Goal: Task Accomplishment & Management: Complete application form

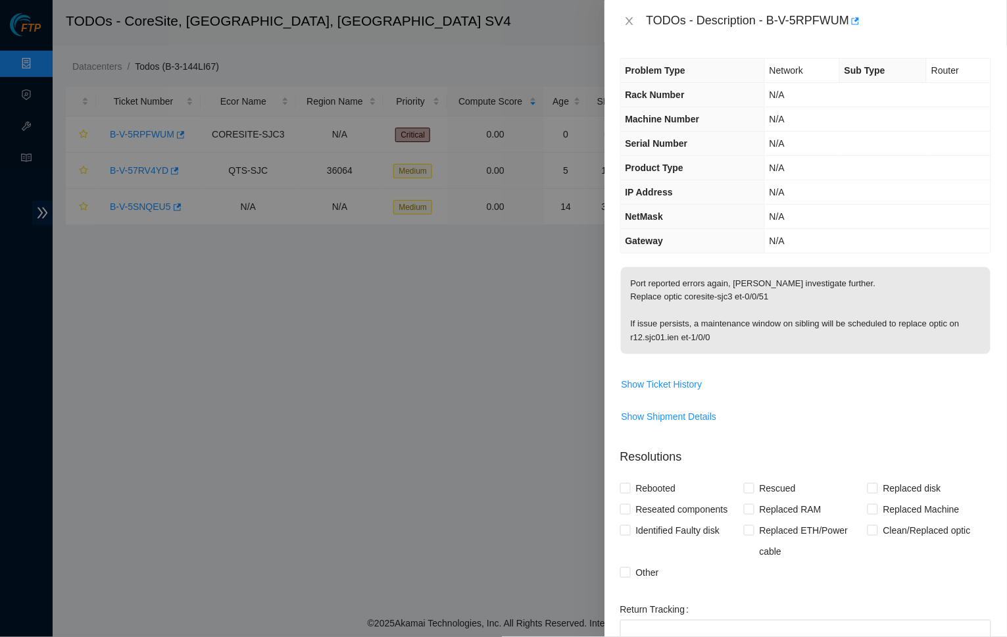
scroll to position [86, 0]
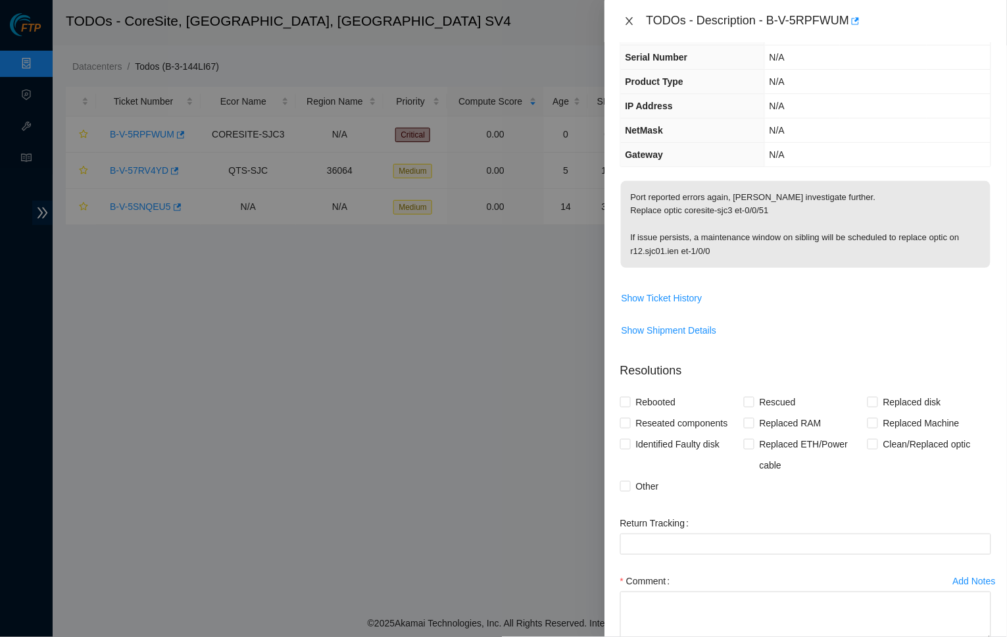
click at [632, 16] on icon "close" at bounding box center [629, 21] width 11 height 11
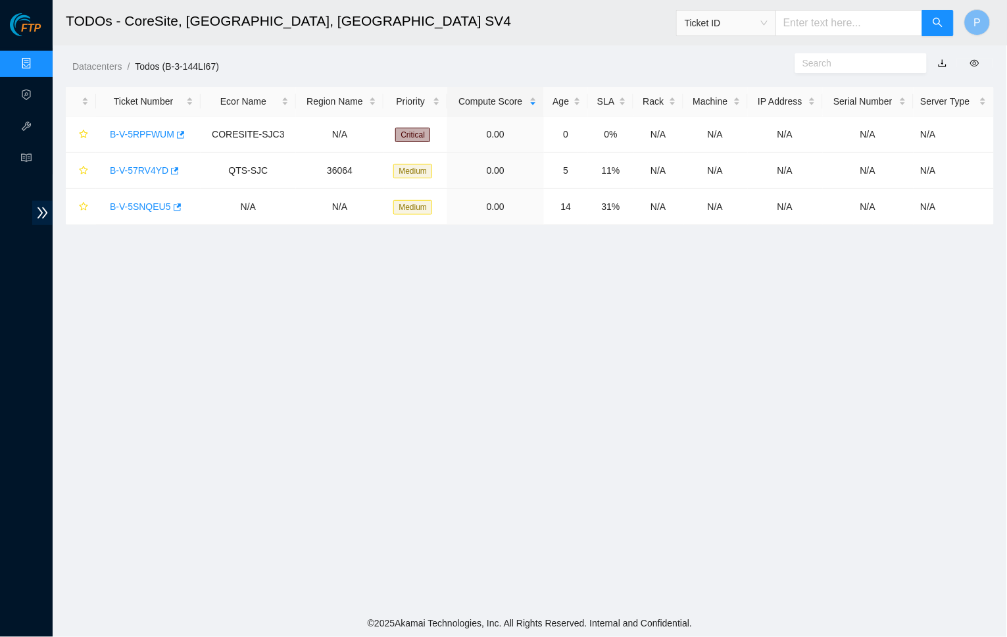
scroll to position [70, 0]
click at [38, 59] on link "Data Centers" at bounding box center [65, 64] width 54 height 11
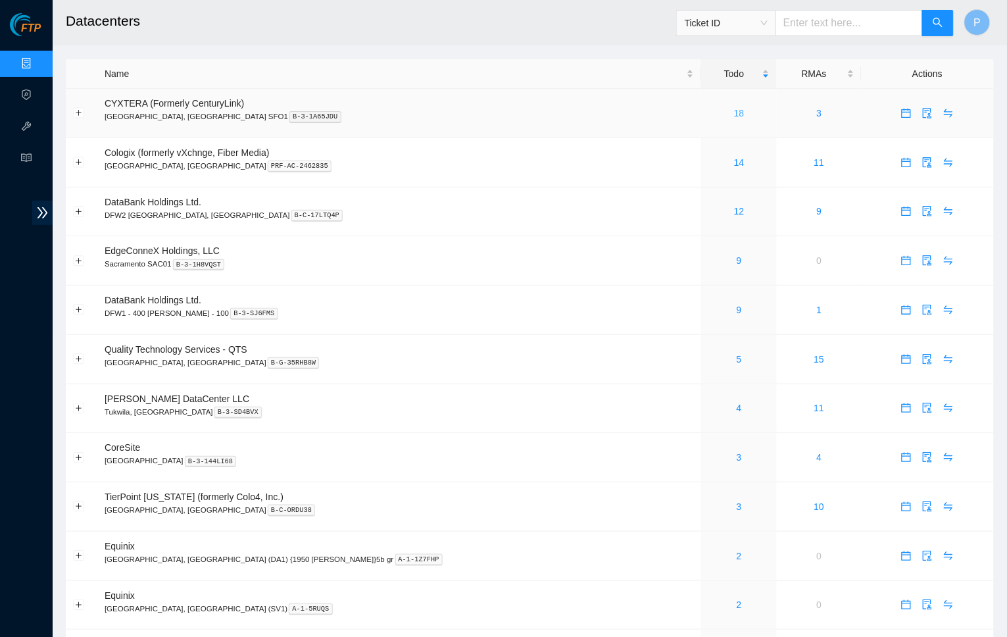
click at [734, 110] on link "18" at bounding box center [739, 113] width 11 height 11
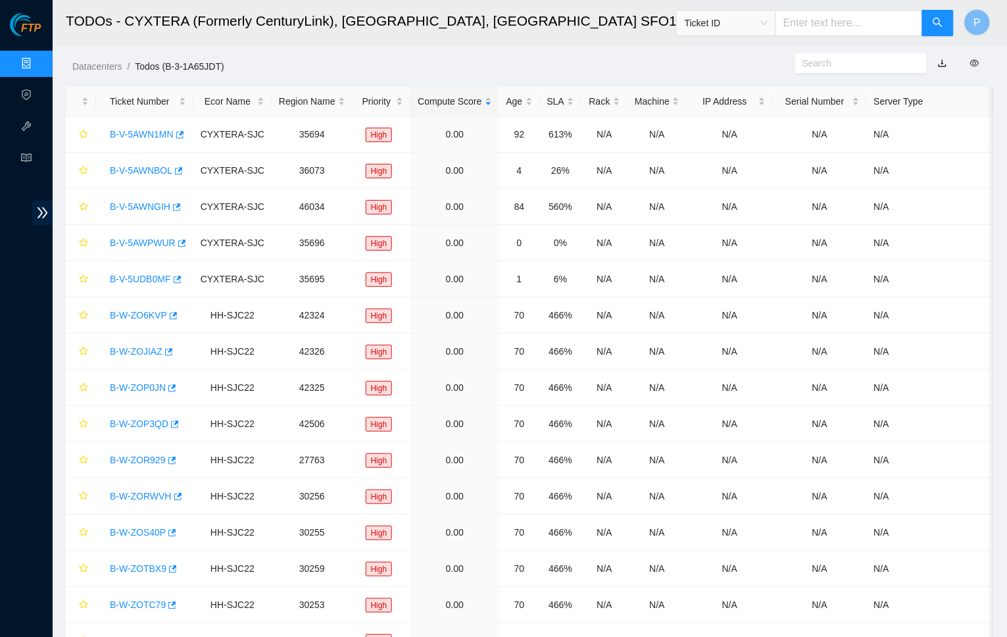
click at [38, 59] on link "Data Centers" at bounding box center [65, 64] width 54 height 11
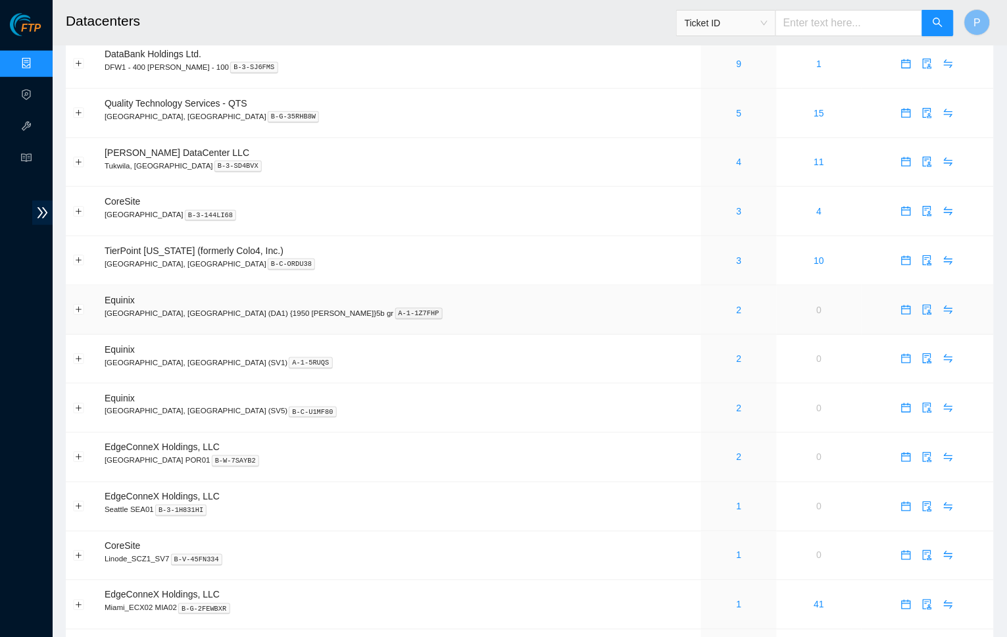
scroll to position [246, 0]
click at [737, 353] on link "2" at bounding box center [739, 358] width 5 height 11
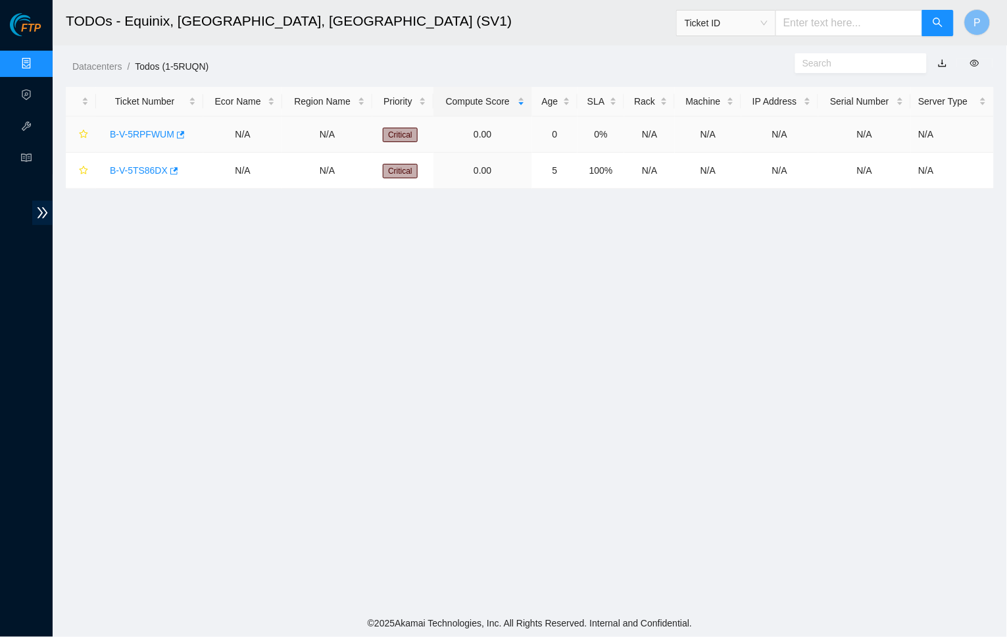
click at [141, 129] on link "B-V-5RPFWUM" at bounding box center [142, 134] width 64 height 11
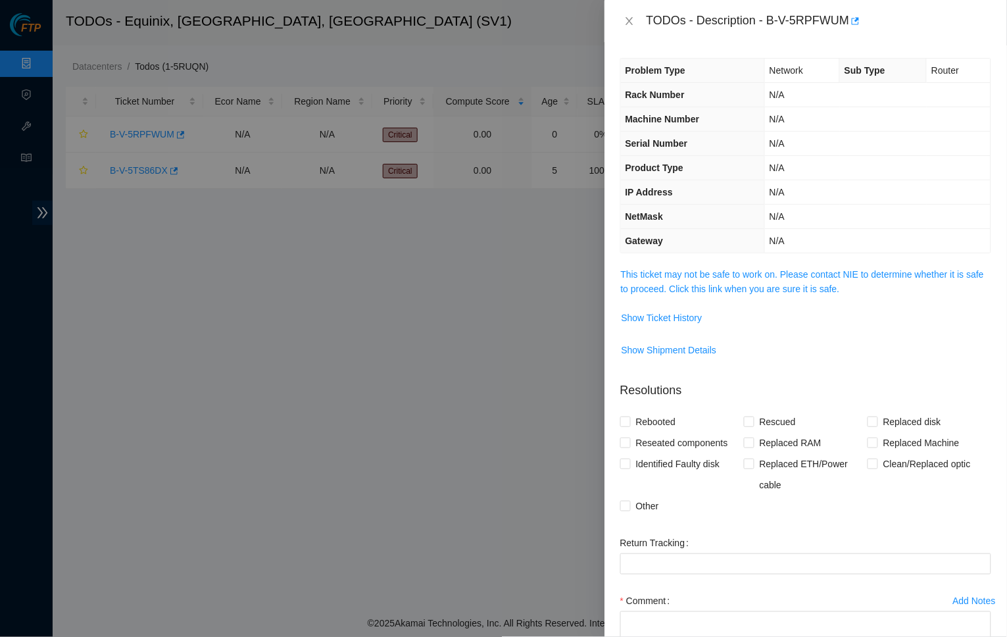
click at [731, 276] on span "This ticket may not be safe to work on. Please contact NIE to determine whether…" at bounding box center [806, 281] width 370 height 29
click at [727, 284] on link "This ticket may not be safe to work on. Please contact NIE to determine whether…" at bounding box center [802, 281] width 363 height 25
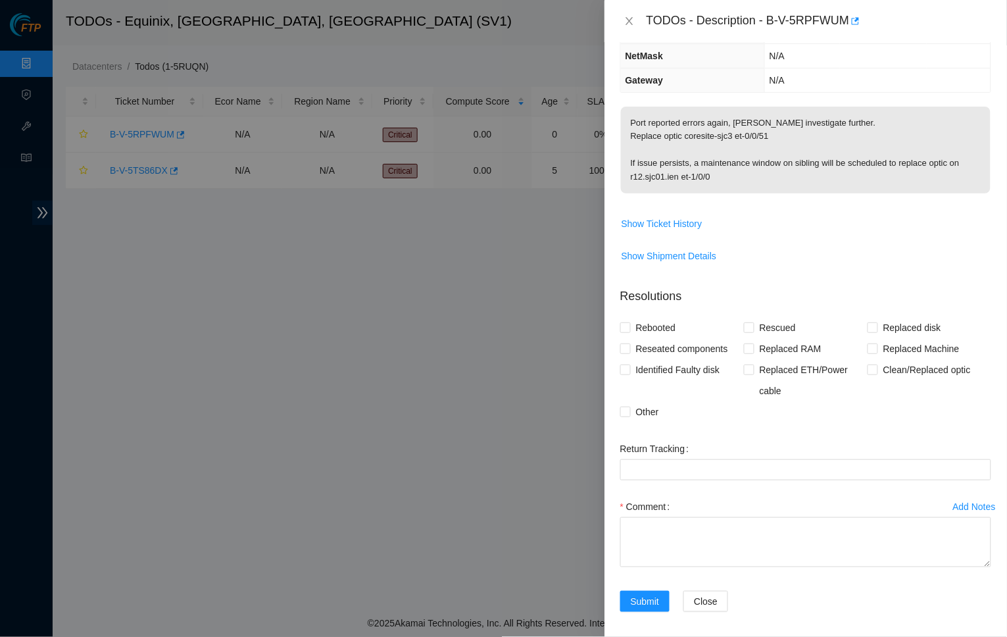
scroll to position [159, 0]
click at [708, 537] on textarea "Comment" at bounding box center [805, 543] width 371 height 50
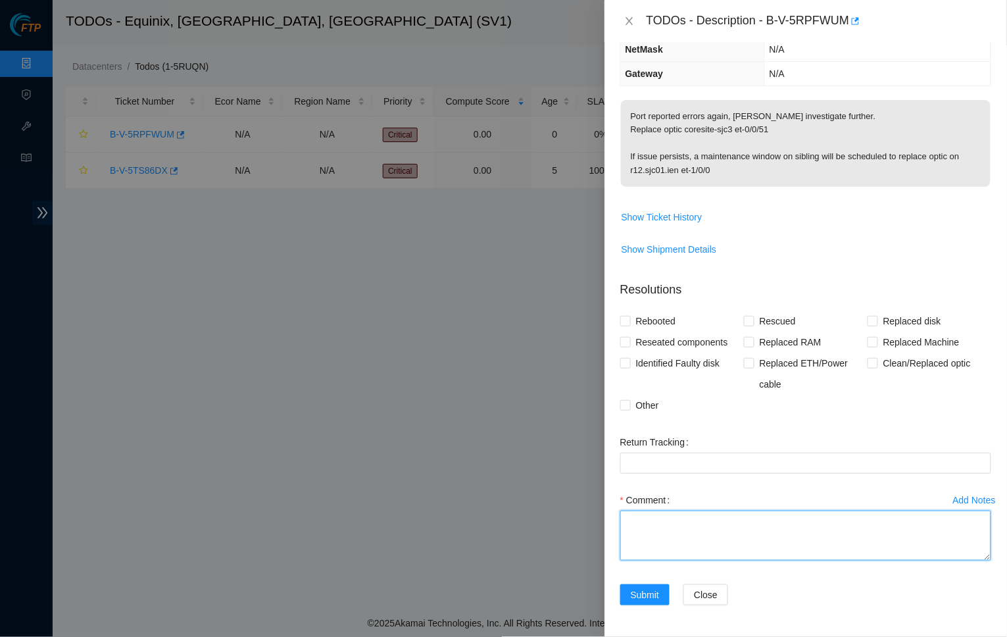
click at [952, 584] on div "Add Notes Comment" at bounding box center [805, 536] width 381 height 95
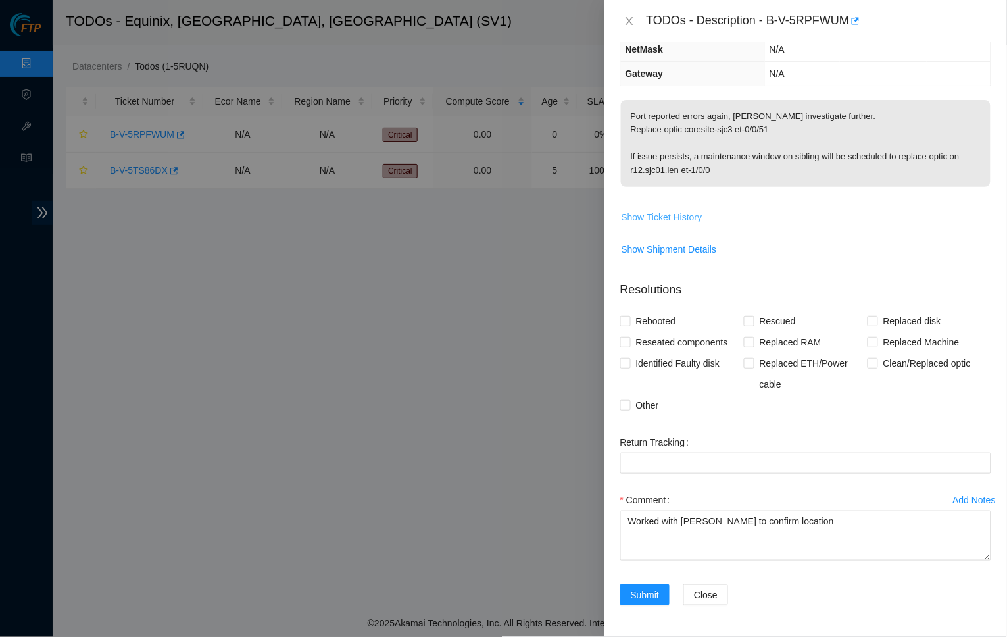
click at [683, 210] on span "Show Ticket History" at bounding box center [661, 217] width 81 height 14
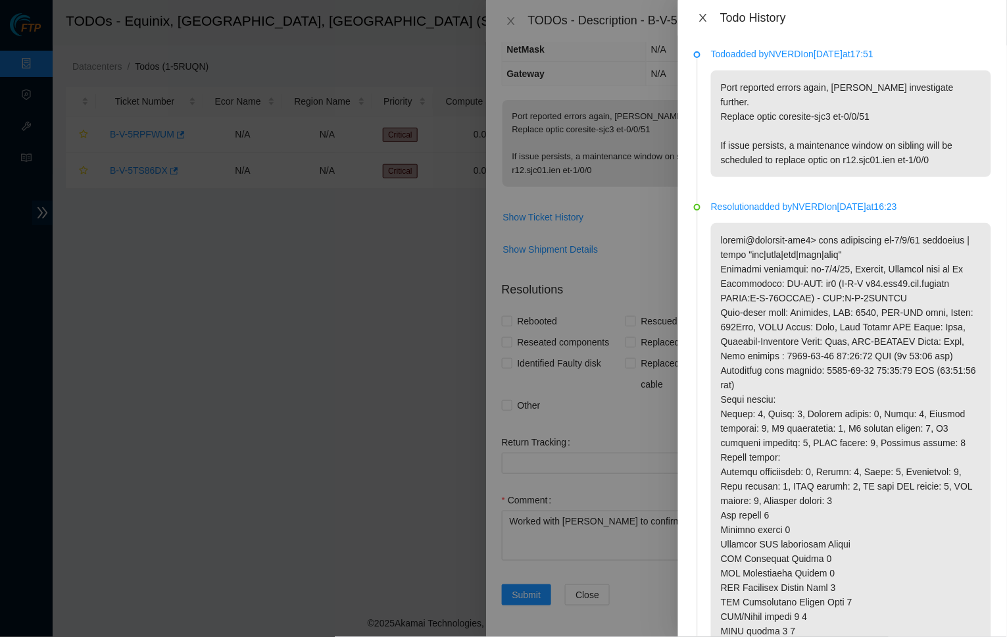
click at [703, 23] on button "Close" at bounding box center [703, 18] width 18 height 12
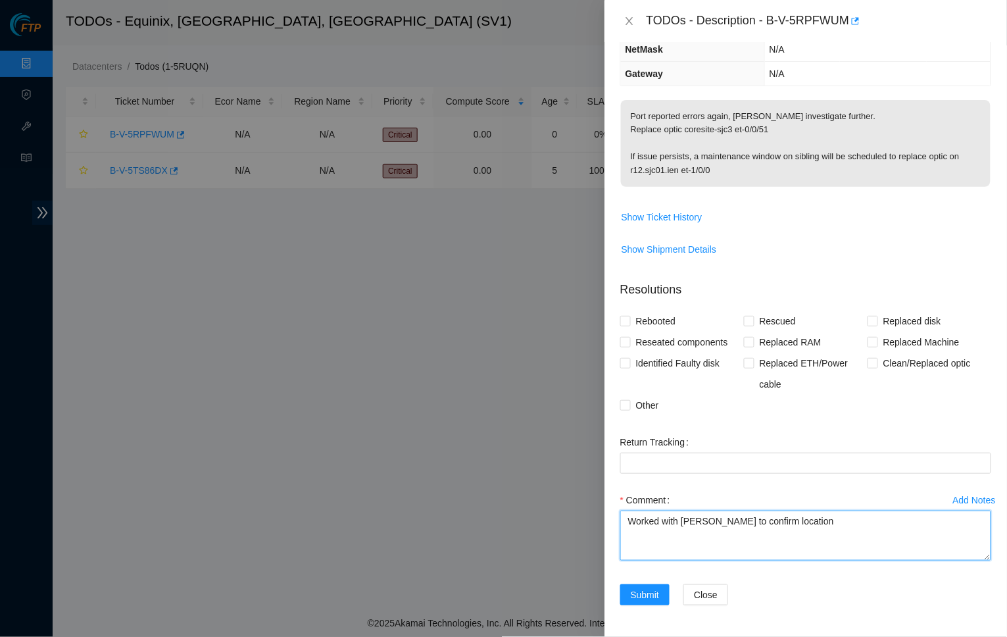
click at [685, 510] on textarea "Worked with [PERSON_NAME] to confirm location" at bounding box center [805, 535] width 371 height 50
paste textarea "Side A: fqdn_router_name = [DOMAIN_NAME] serial_number = AAA2315AAAN product_na…"
click at [659, 510] on textarea "Worked with [PERSON_NAME] to confirm location Side A: fqdn_router_name = [DOMAI…" at bounding box center [805, 535] width 371 height 50
drag, startPoint x: 675, startPoint y: 399, endPoint x: 555, endPoint y: 399, distance: 120.4
click at [555, 399] on div "TODOs - Description - B-V-5RPFWUM Problem Type Network Sub Type Router Rack Num…" at bounding box center [503, 318] width 1007 height 637
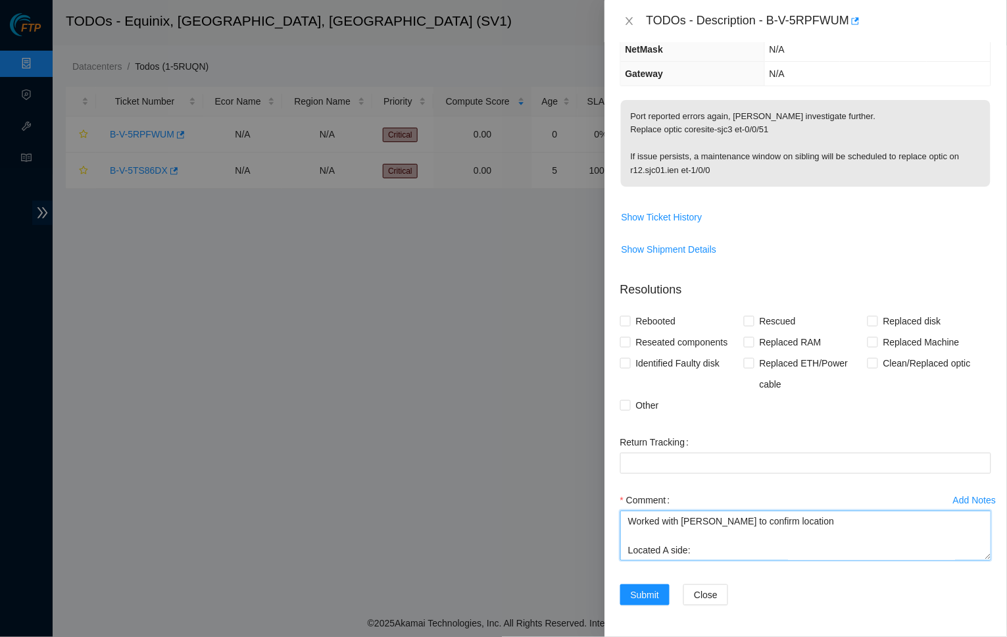
scroll to position [379, 0]
click at [742, 510] on textarea "Worked with [PERSON_NAME] to confirm location Located A side: fqdn_router_name …" at bounding box center [805, 535] width 371 height 50
drag, startPoint x: 735, startPoint y: 413, endPoint x: 805, endPoint y: 413, distance: 69.7
click at [805, 510] on textarea "Worked with [PERSON_NAME] to confirm location Located A side: fqdn_router_name …" at bounding box center [805, 535] width 371 height 50
click at [733, 510] on textarea "Worked with [PERSON_NAME] to confirm location Located A side: fqdn_router_name …" at bounding box center [805, 535] width 371 height 50
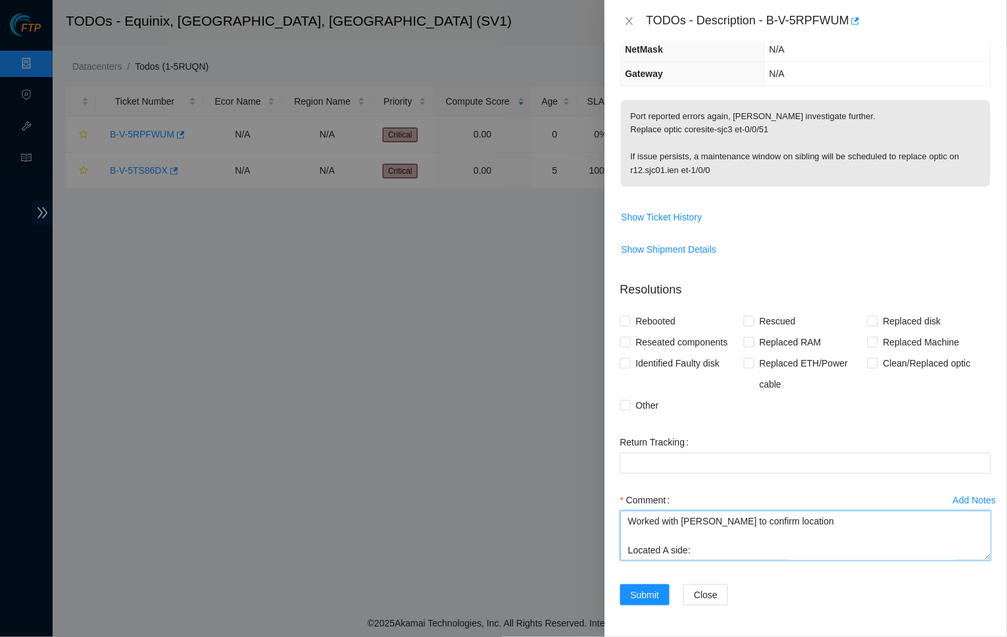
paste textarea "coresite-sjc3"
drag, startPoint x: 690, startPoint y: 427, endPoint x: 733, endPoint y: 427, distance: 43.4
click at [733, 510] on textarea "Worked with [PERSON_NAME] to confirm location Located A side: fqdn_router_name …" at bounding box center [805, 535] width 371 height 50
click at [812, 510] on textarea "Worked with [PERSON_NAME] to confirm location Located A side: fqdn_router_name …" at bounding box center [805, 535] width 371 height 50
click at [806, 510] on textarea "Worked with [PERSON_NAME] to confirm location Located A side: fqdn_router_name …" at bounding box center [805, 535] width 371 height 50
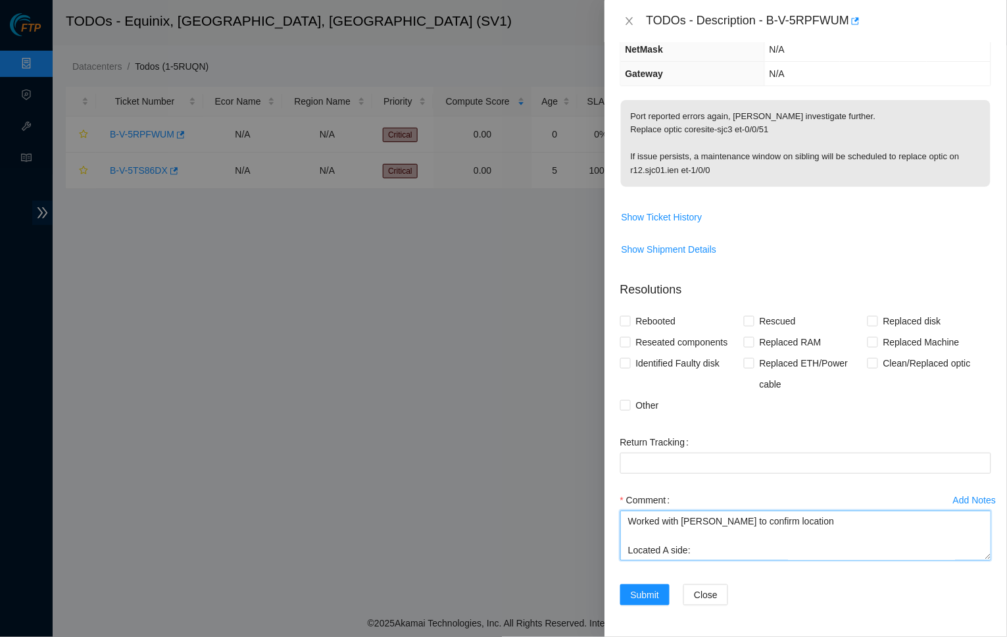
paste textarea "et-0/0/51"
click at [769, 537] on textarea "Worked with [PERSON_NAME] to confirm location Located A side: fqdn_router_name …" at bounding box center [805, 535] width 371 height 50
drag, startPoint x: 627, startPoint y: 443, endPoint x: 800, endPoint y: 443, distance: 172.3
click at [800, 510] on textarea "Worked with [PERSON_NAME] to confirm location Located A side: fqdn_router_name …" at bounding box center [805, 535] width 371 height 50
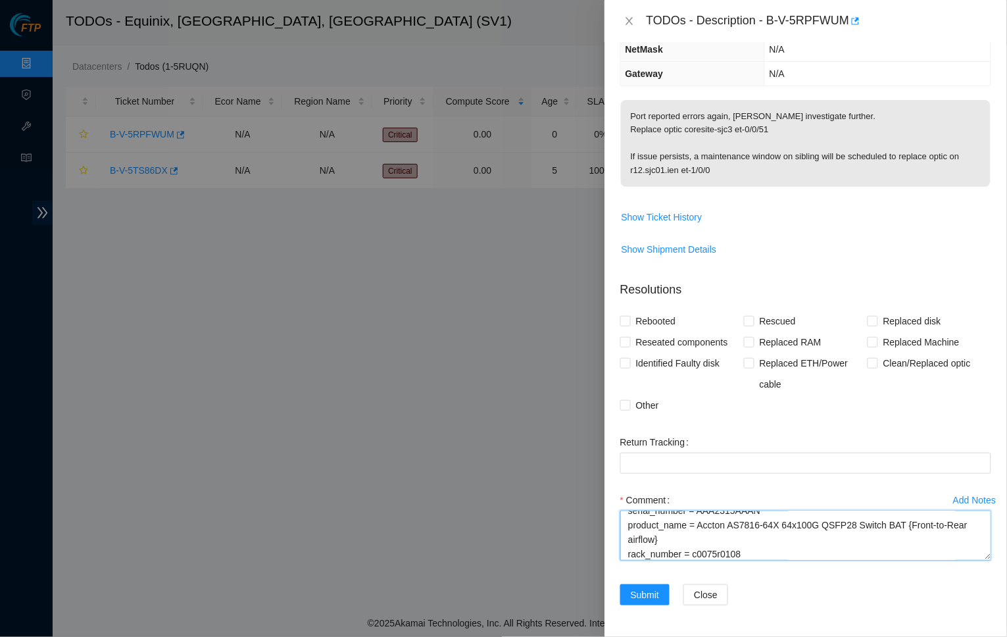
click at [800, 510] on textarea "Worked with [PERSON_NAME] to confirm location Located A side: fqdn_router_name …" at bounding box center [805, 535] width 371 height 50
drag, startPoint x: 673, startPoint y: 441, endPoint x: 790, endPoint y: 441, distance: 116.4
click at [790, 510] on textarea "Worked with [PERSON_NAME] to confirm location Located A side: fqdn_router_name …" at bounding box center [805, 535] width 371 height 50
click at [707, 558] on textarea "Worked with [PERSON_NAME] to confirm location Located A side: fqdn_router_name …" at bounding box center [805, 535] width 371 height 50
paste textarea "s/n: INKAJ3690069"
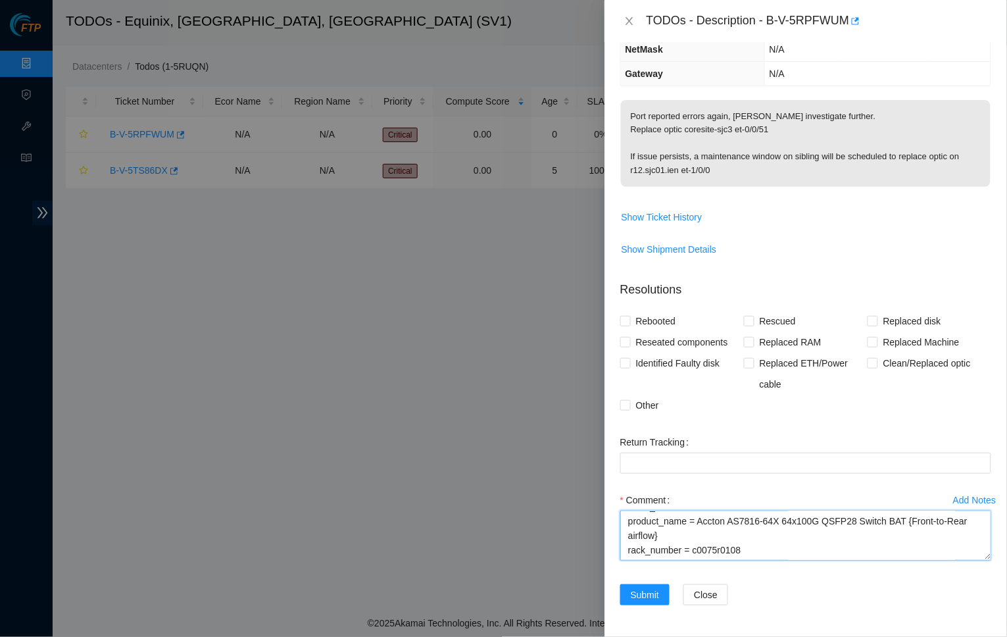
scroll to position [72, 0]
click at [981, 560] on textarea "Worked with [PERSON_NAME] to confirm location Located A side: fqdn_router_name …" at bounding box center [805, 535] width 371 height 50
drag, startPoint x: 687, startPoint y: 554, endPoint x: 641, endPoint y: 182, distance: 375.2
click at [641, 270] on form "Resolutions Rebooted Rescued Replaced disk Reseated components Replaced RAM Rep…" at bounding box center [805, 445] width 371 height 351
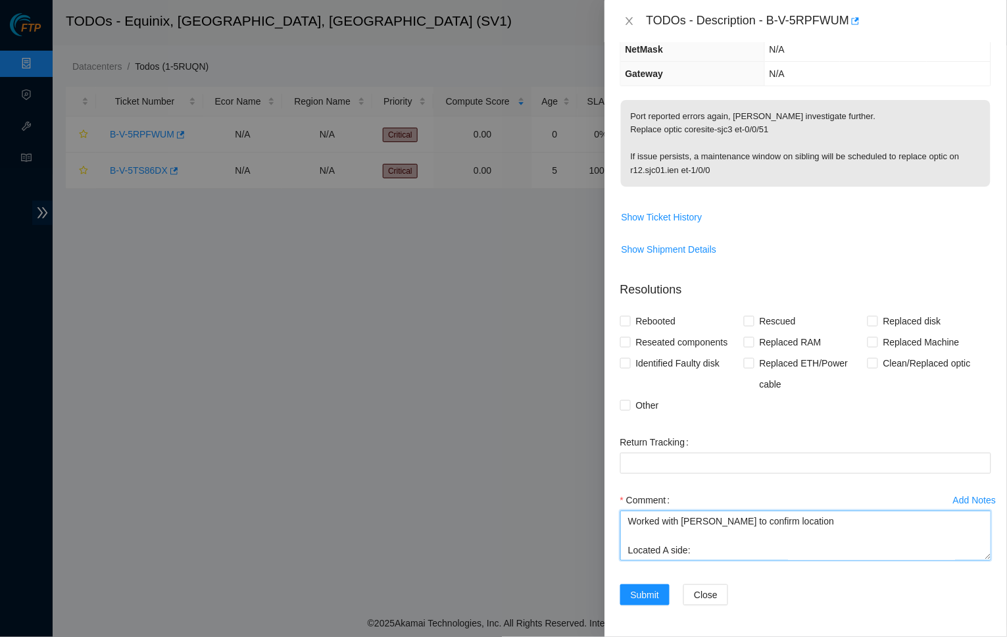
click at [770, 510] on textarea "Worked with [PERSON_NAME] to confirm location Located A side: fqdn_router_name …" at bounding box center [805, 535] width 371 height 50
type textarea "Worked with [PERSON_NAME] to confirm location Located A side: fqdn_router_name …"
click at [624, 400] on input "Other" at bounding box center [624, 404] width 9 height 9
checkbox input "true"
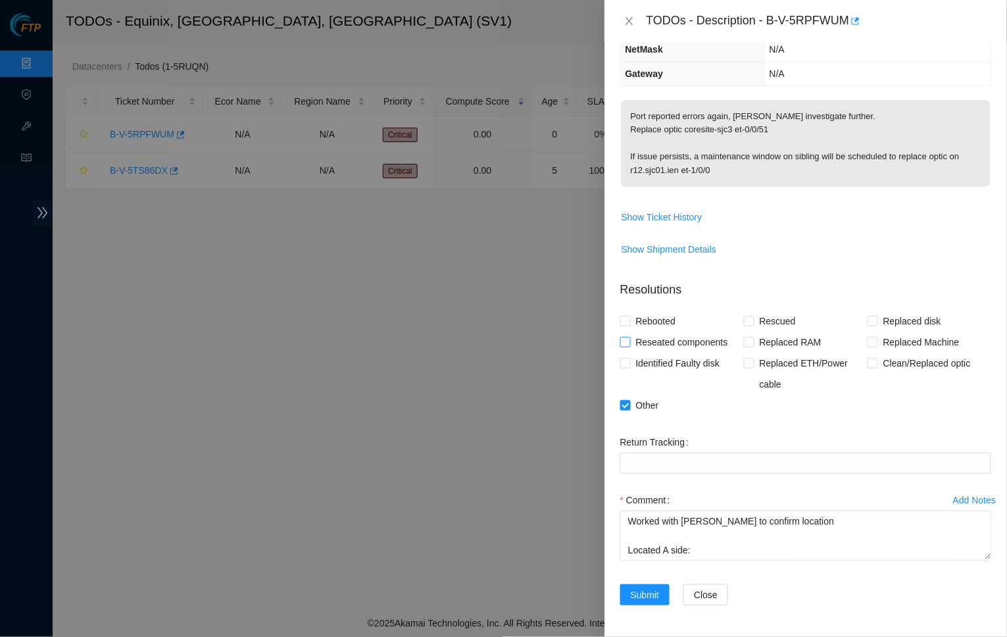
click at [625, 337] on input "Reseated components" at bounding box center [624, 341] width 9 height 9
checkbox input "true"
click at [878, 353] on span "Clean/Replaced optic" at bounding box center [927, 363] width 98 height 21
click at [877, 358] on input "Clean/Replaced optic" at bounding box center [871, 362] width 9 height 9
checkbox input "true"
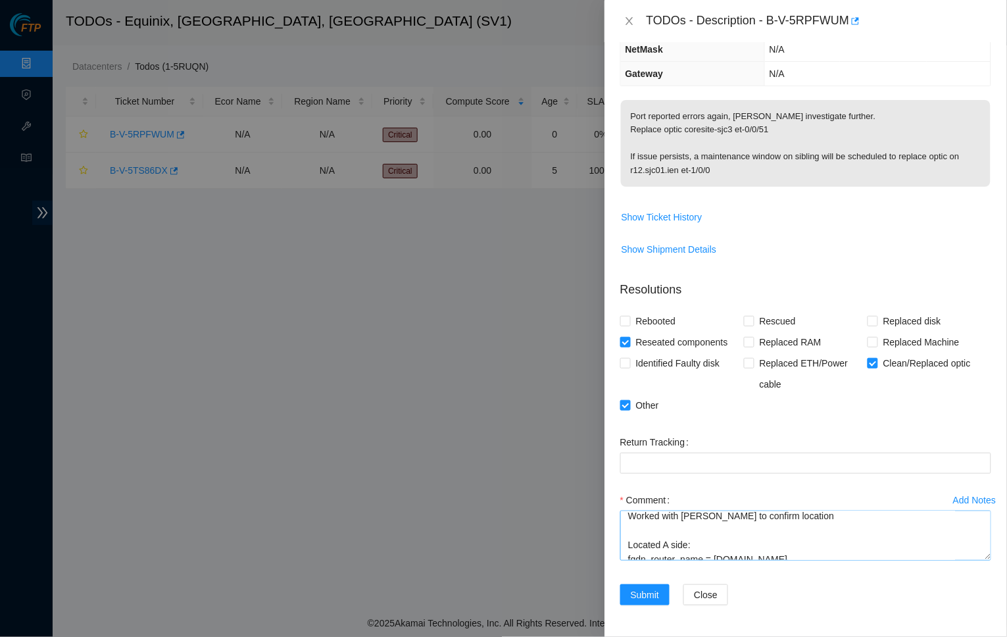
scroll to position [460, 0]
click at [812, 510] on textarea "Worked with [PERSON_NAME] to confirm location Located A side: fqdn_router_name …" at bounding box center [805, 535] width 371 height 50
type textarea "Worked with [PERSON_NAME] to confirm location Located A side: fqdn_router_name …"
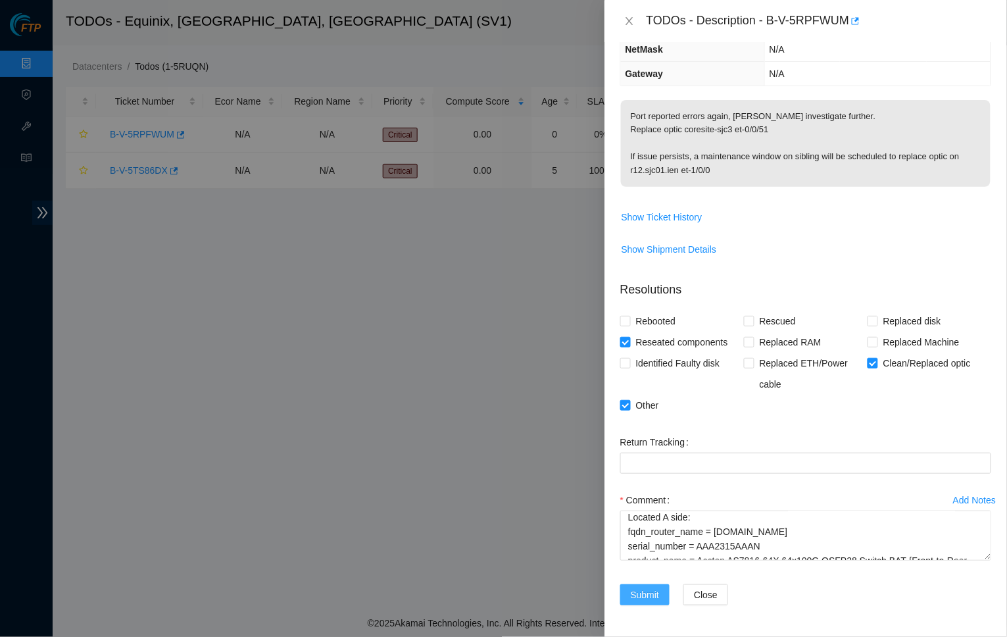
click at [642, 591] on span "Submit" at bounding box center [645, 594] width 29 height 14
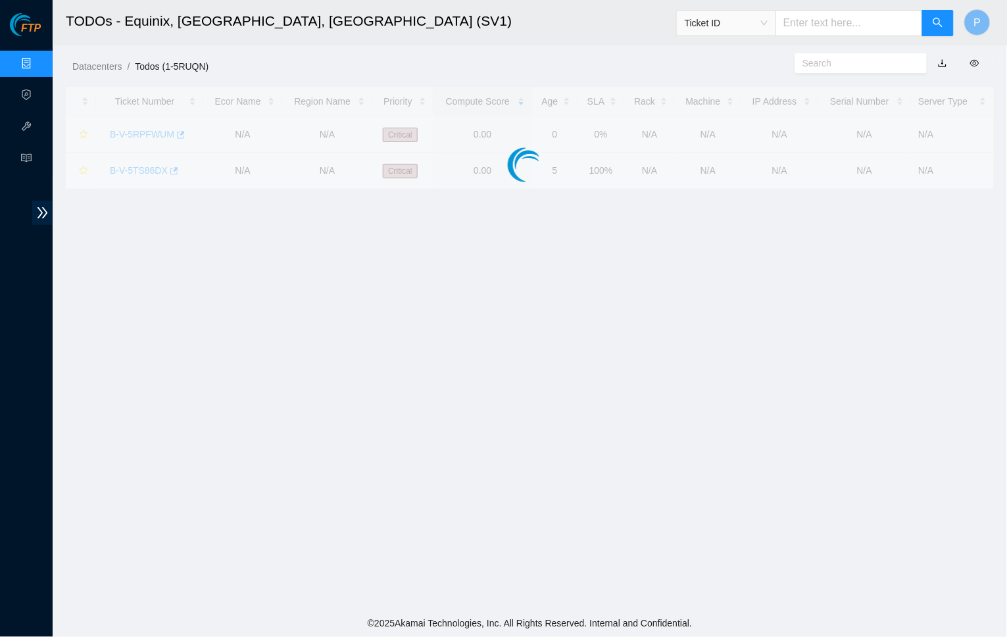
scroll to position [70, 0]
